Goal: Information Seeking & Learning: Learn about a topic

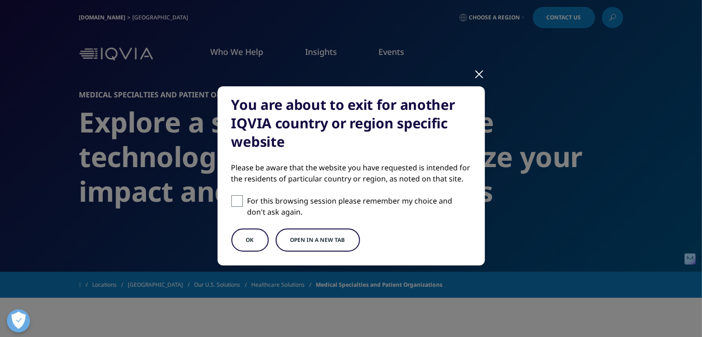
click at [476, 75] on div at bounding box center [479, 73] width 11 height 25
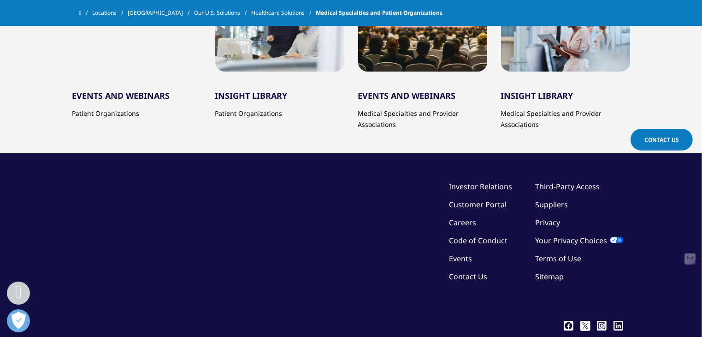
scroll to position [712, 0]
click at [419, 91] on a&f "EVENTS AND WEBINARS" at bounding box center [407, 95] width 98 height 11
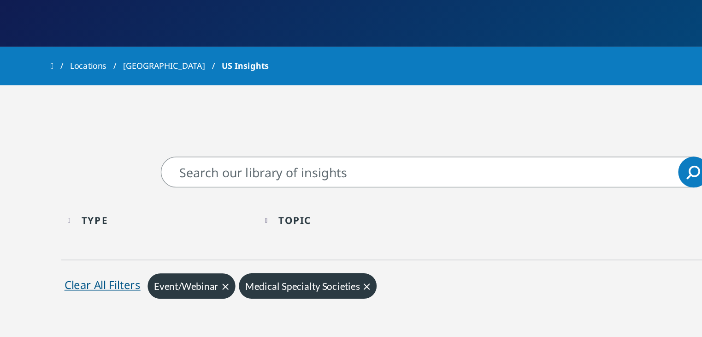
scroll to position [110, 0]
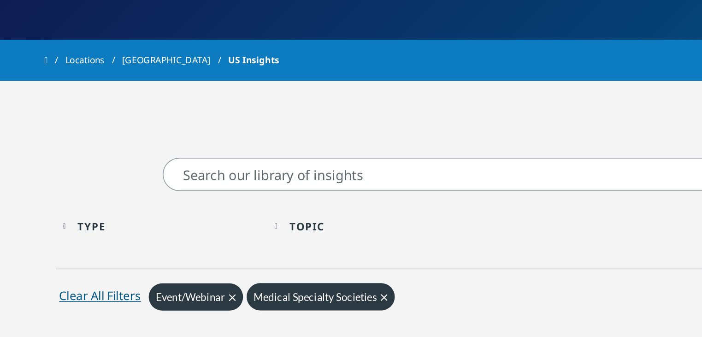
click at [266, 139] on link "Discover More" at bounding box center [274, 138] width 140 height 24
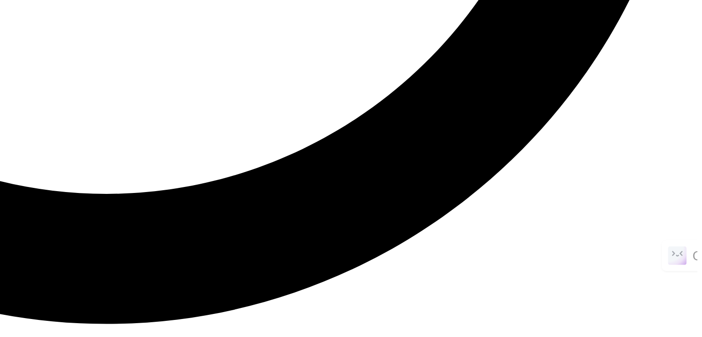
scroll to position [1802, 0]
